Goal: Information Seeking & Learning: Learn about a topic

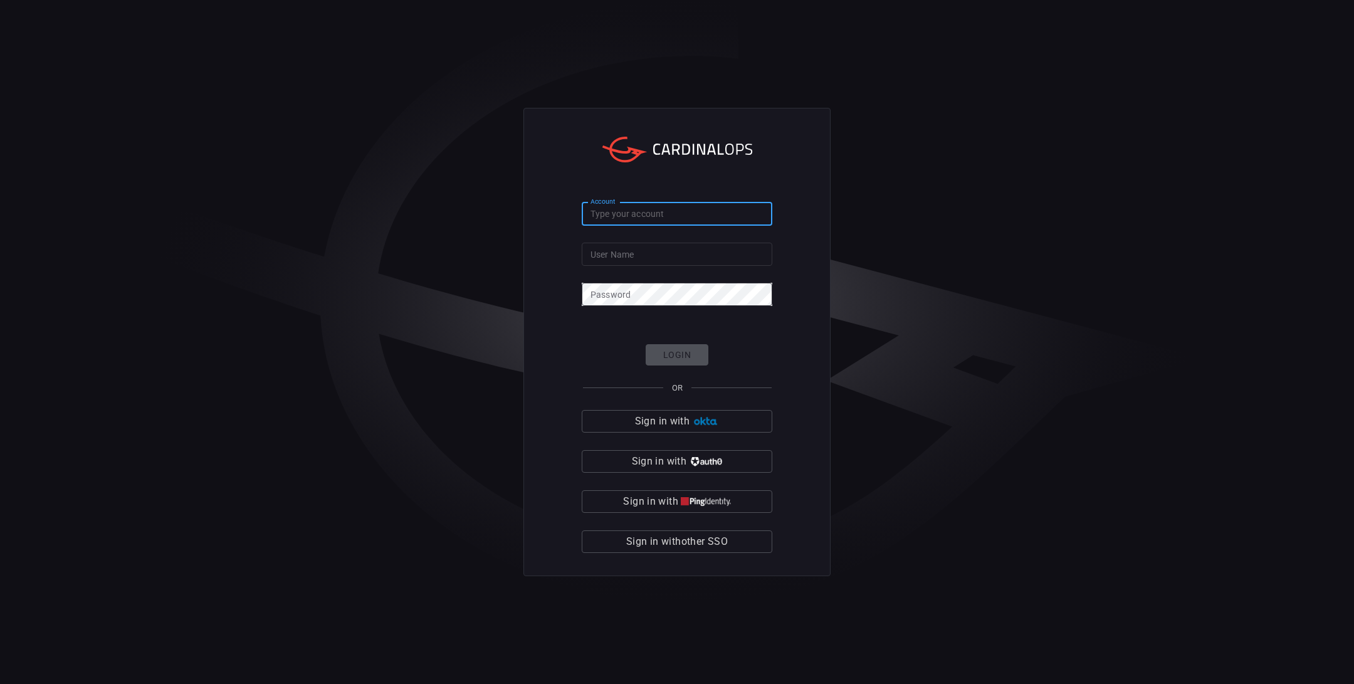
click at [671, 220] on input "Account" at bounding box center [677, 214] width 191 height 23
type input "pog0-prod"
click at [657, 256] on input "User Name" at bounding box center [677, 254] width 191 height 23
paste input "[PERSON_NAME].[PERSON_NAME]"
type input "[PERSON_NAME].[PERSON_NAME]"
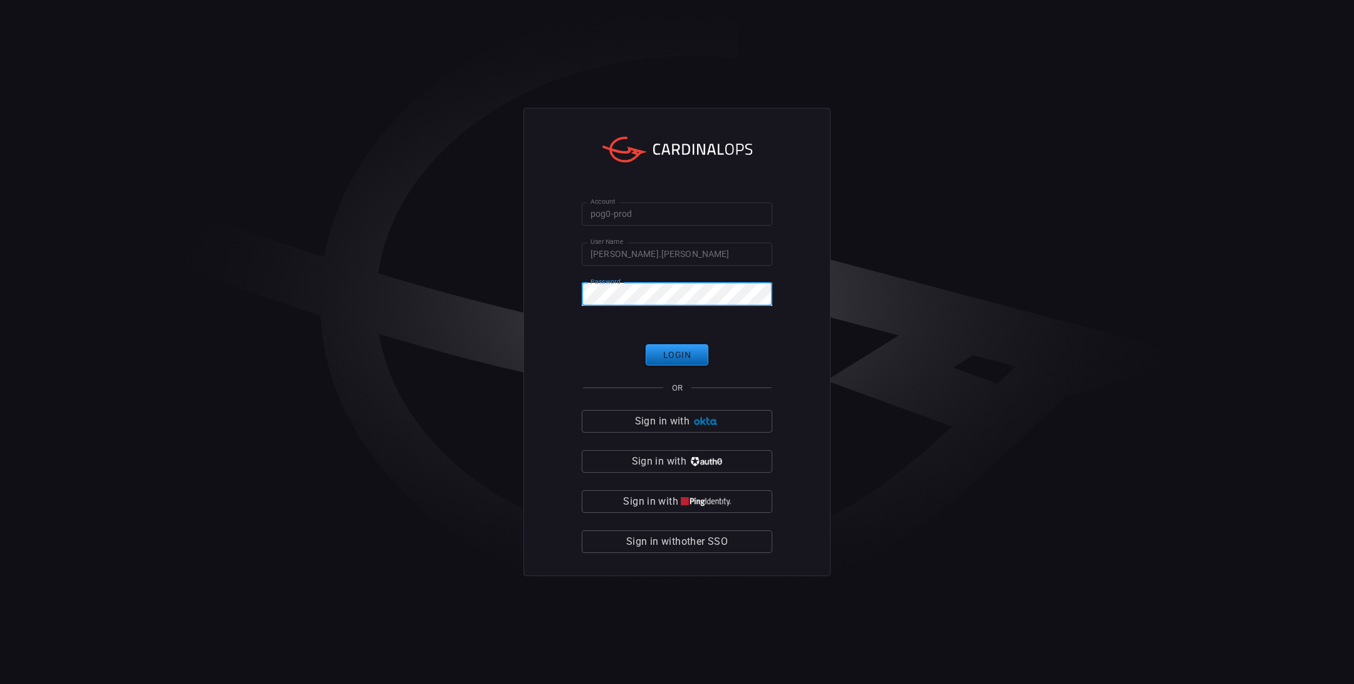
click at [690, 357] on button "Login" at bounding box center [677, 355] width 63 height 22
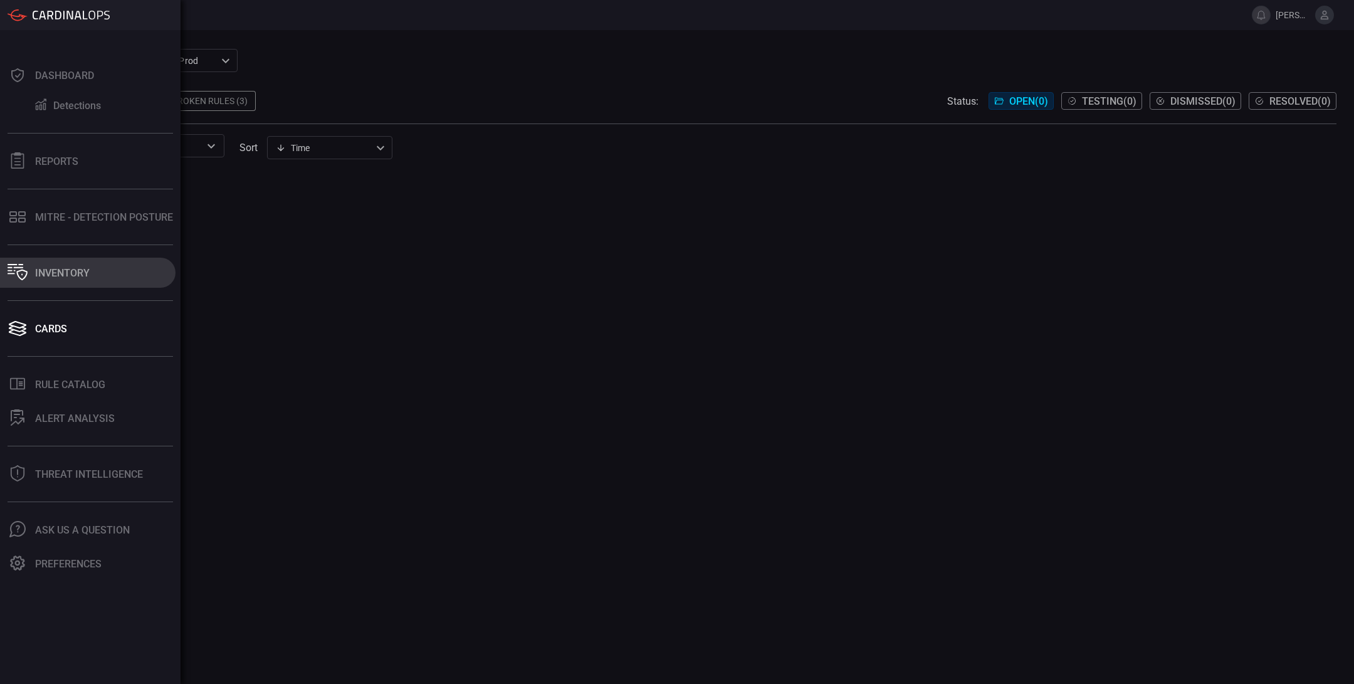
click at [55, 270] on div "Inventory" at bounding box center [62, 273] width 55 height 12
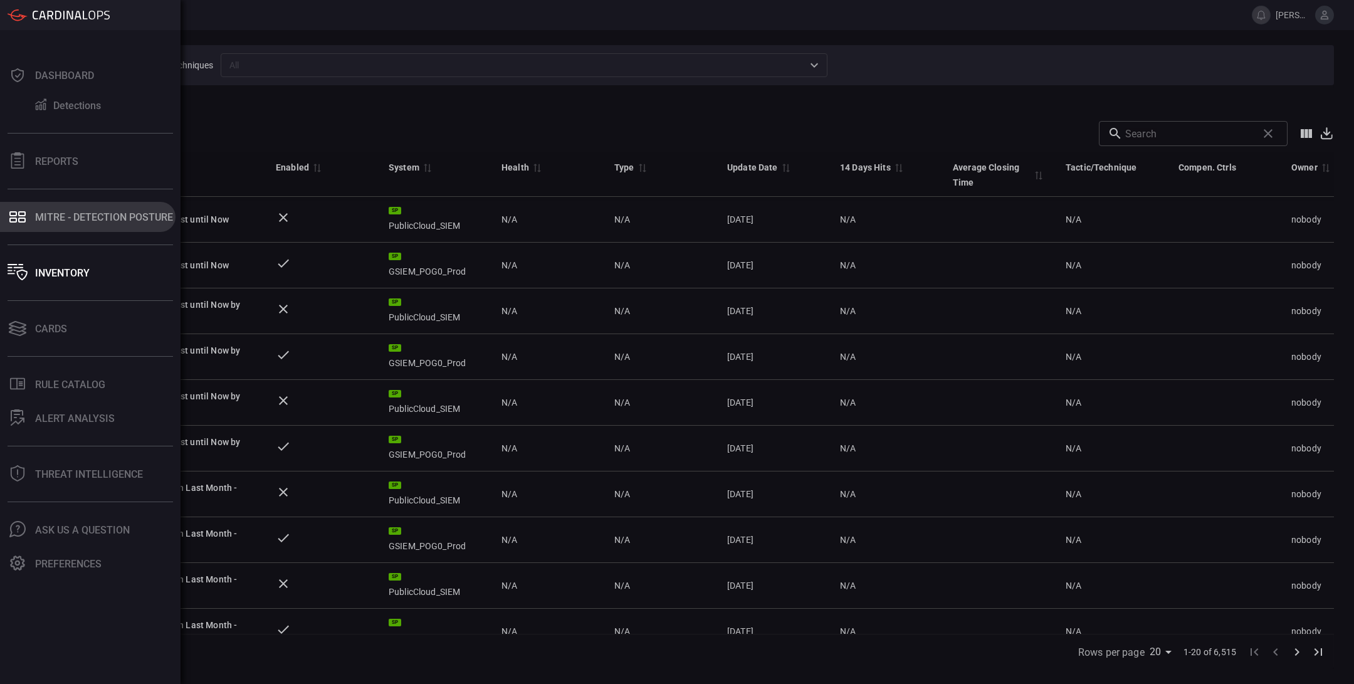
click at [104, 231] on button "MITRE - Detection Posture" at bounding box center [88, 217] width 176 height 30
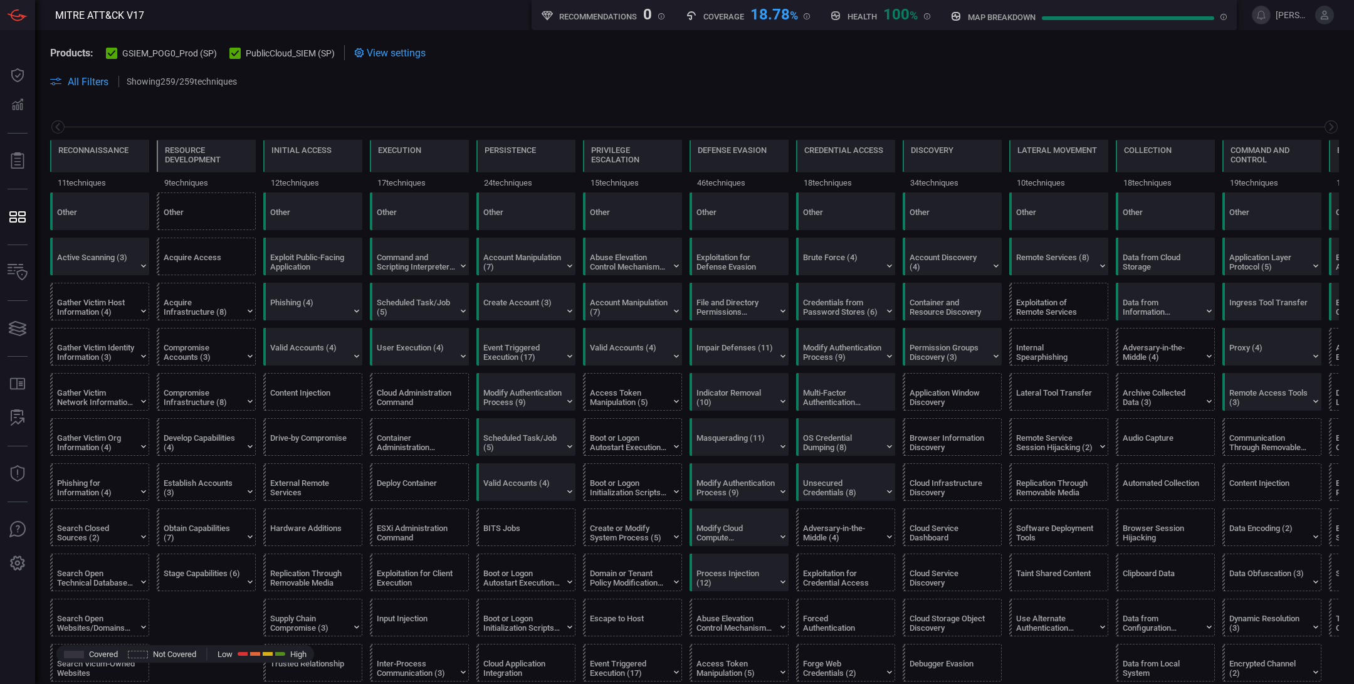
scroll to position [0, 164]
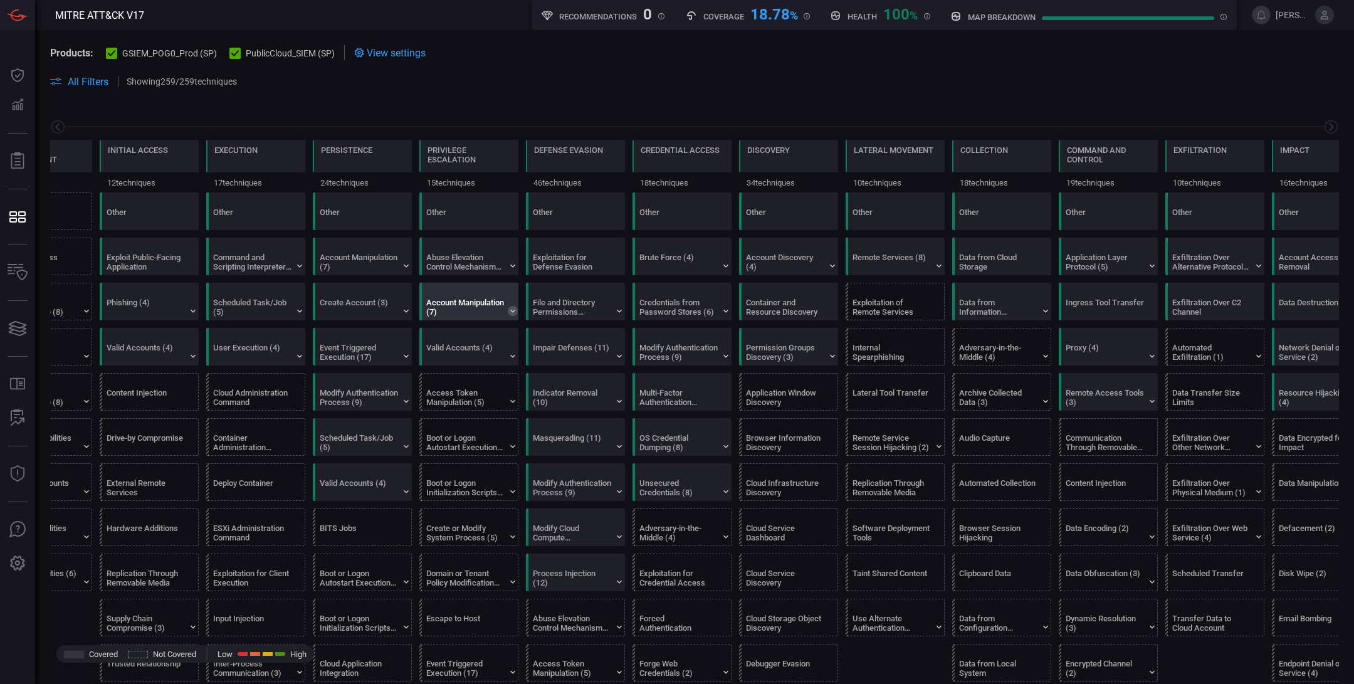
click at [510, 310] on icon at bounding box center [512, 311] width 5 height 3
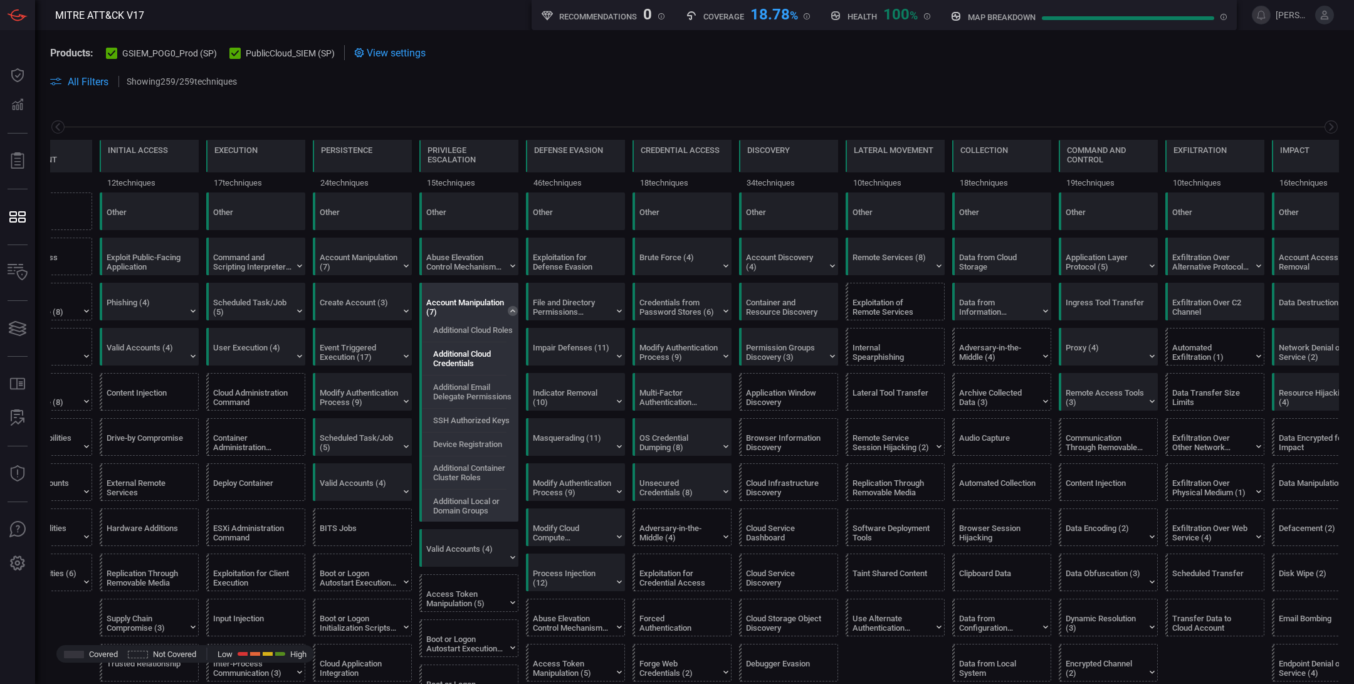
click at [483, 349] on label "Additional Cloud Credentials" at bounding box center [477, 358] width 88 height 19
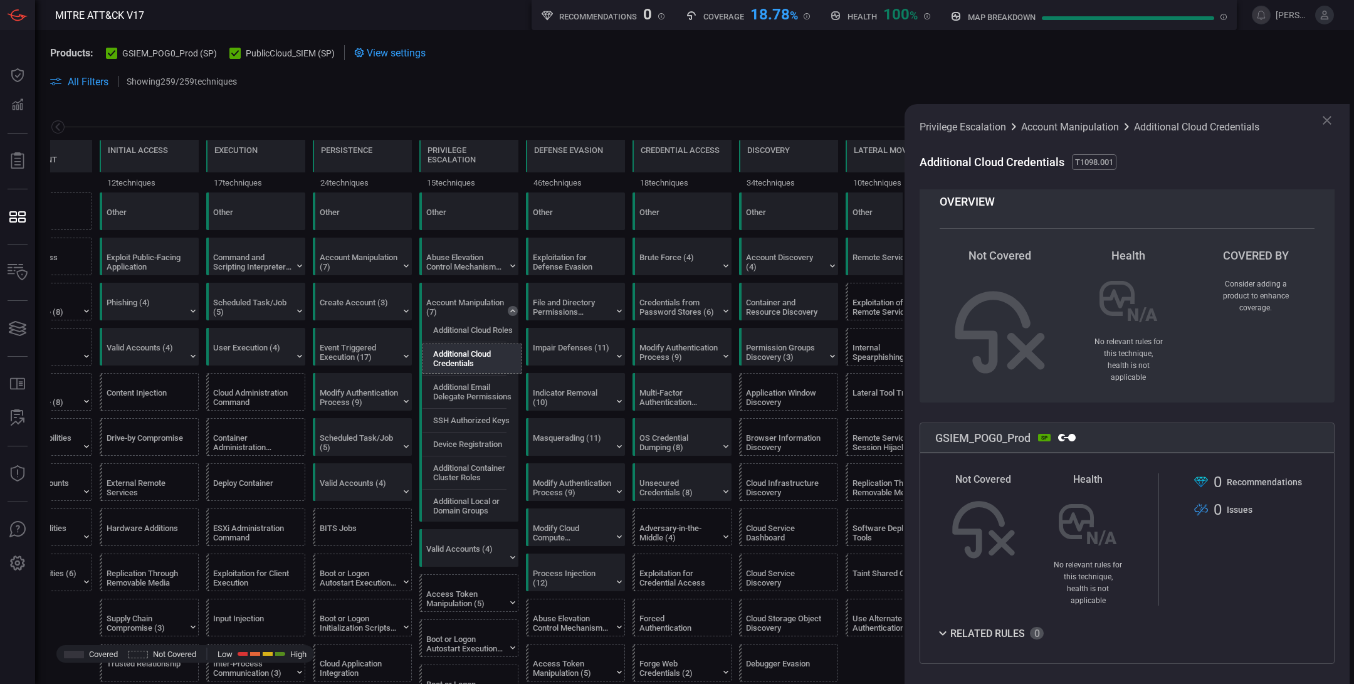
scroll to position [0, 0]
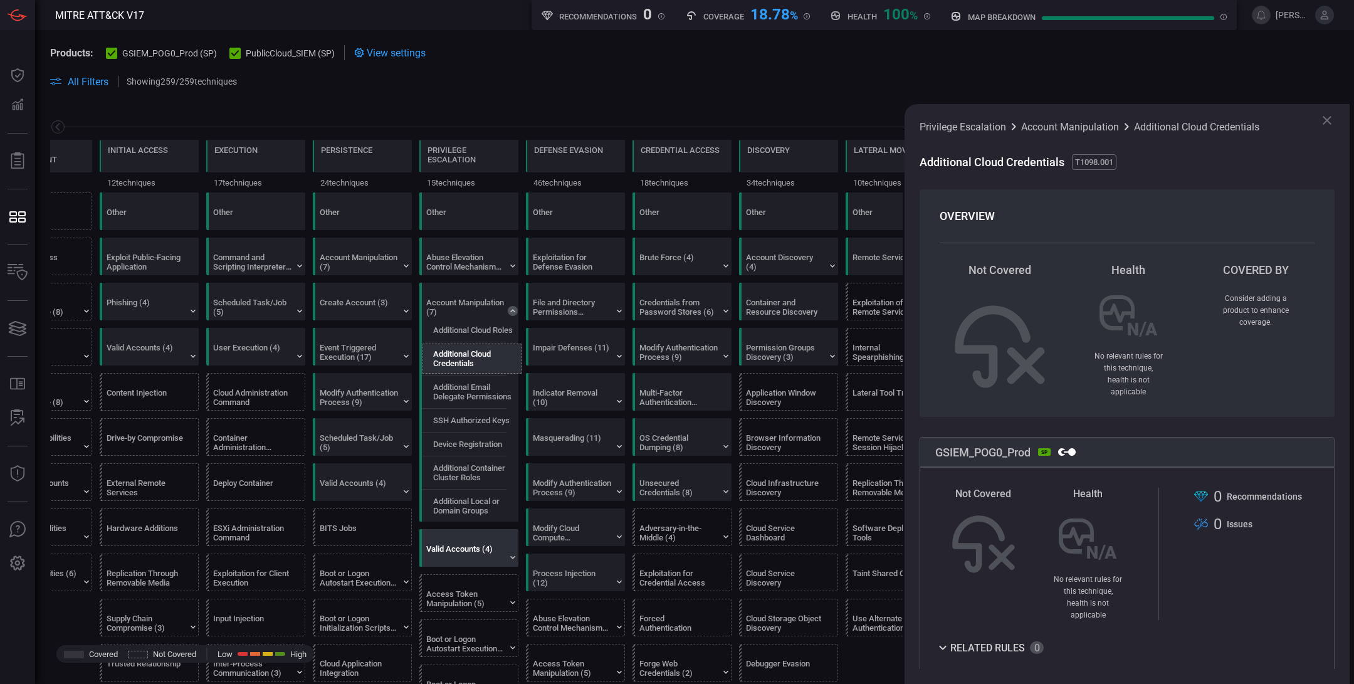
click at [483, 544] on div "Valid Accounts (4)" at bounding box center [465, 553] width 78 height 19
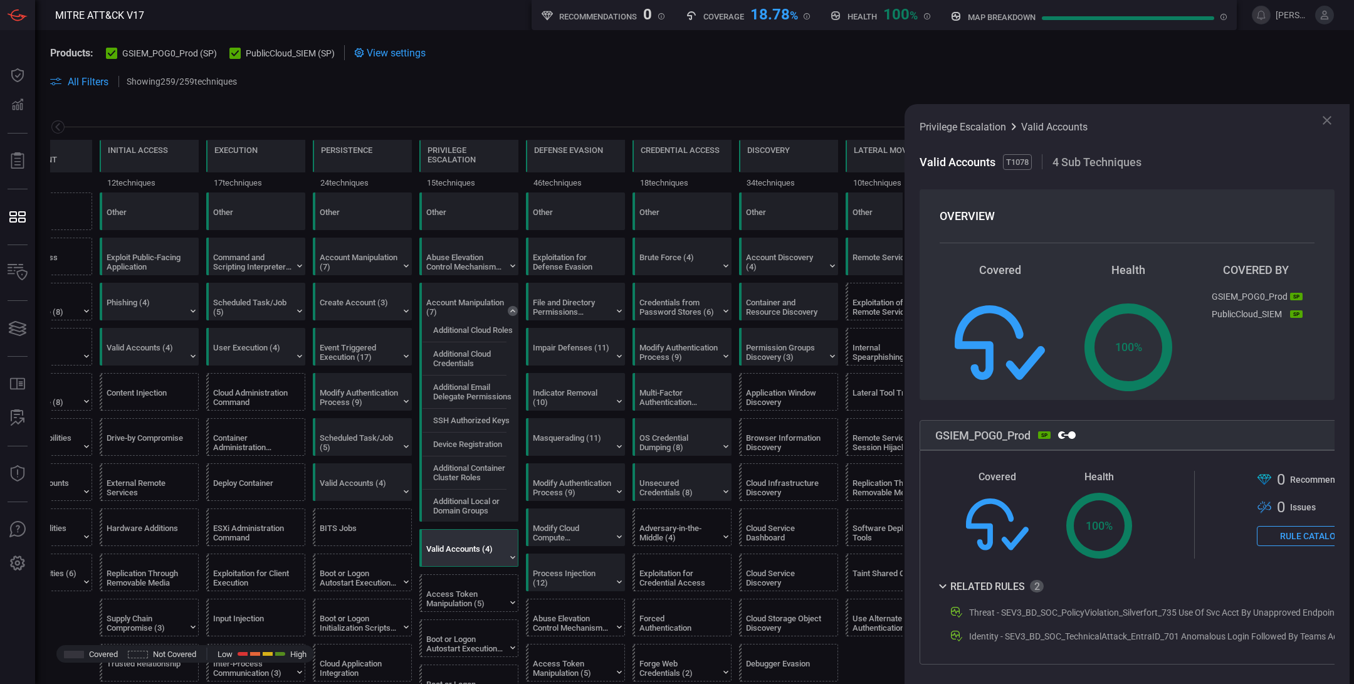
click at [825, 89] on span at bounding box center [694, 96] width 1289 height 15
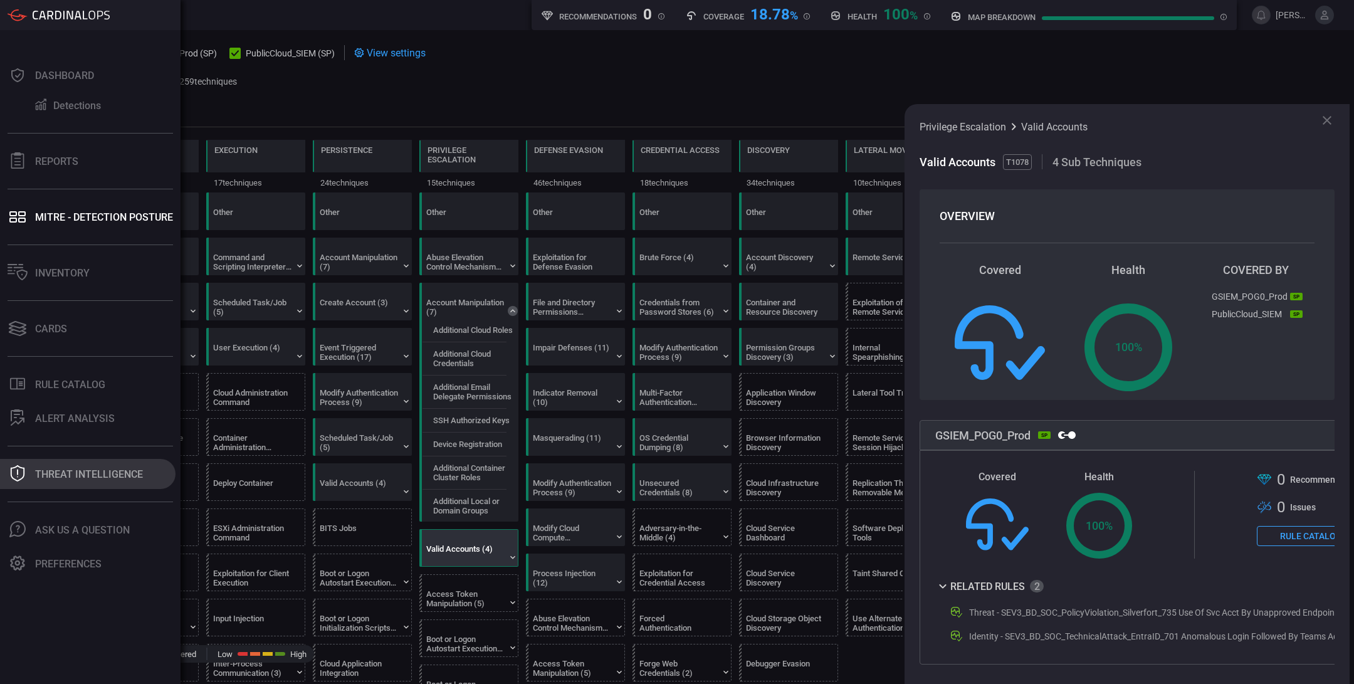
click at [122, 473] on div "Threat Intelligence" at bounding box center [89, 474] width 108 height 12
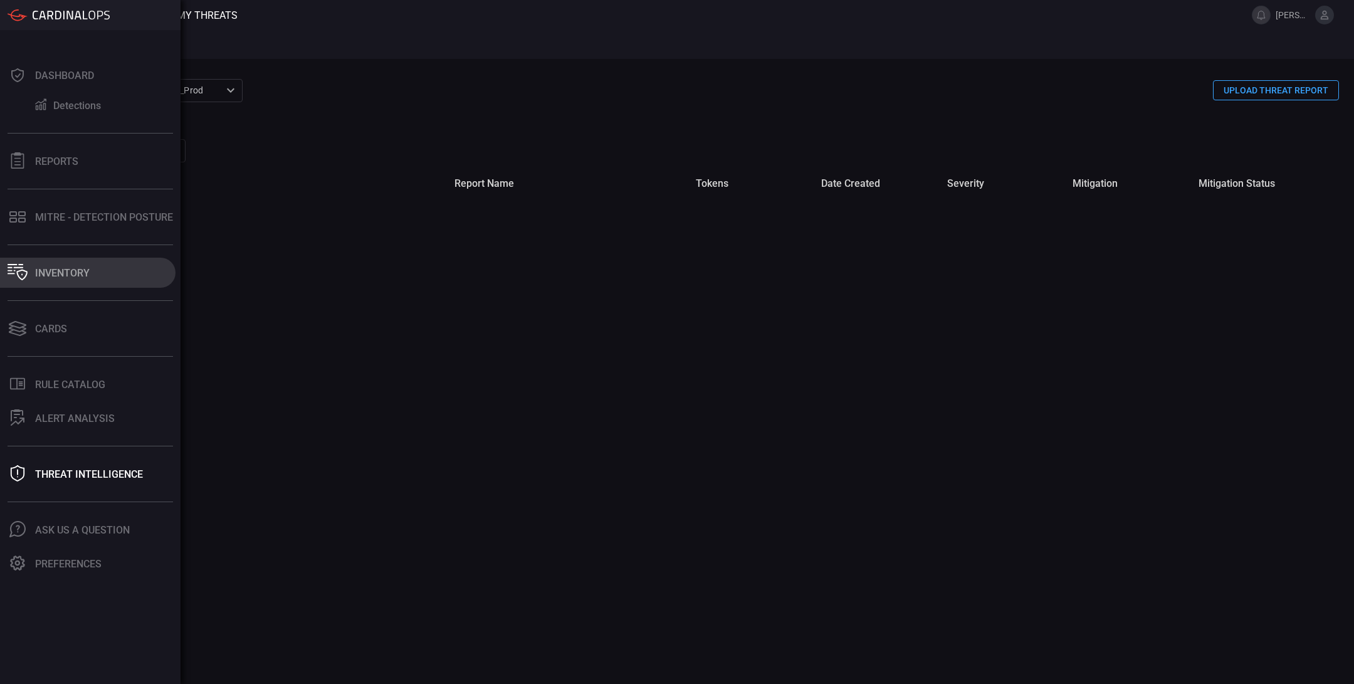
click at [66, 279] on button "Inventory" at bounding box center [88, 273] width 176 height 30
